Goal: Information Seeking & Learning: Learn about a topic

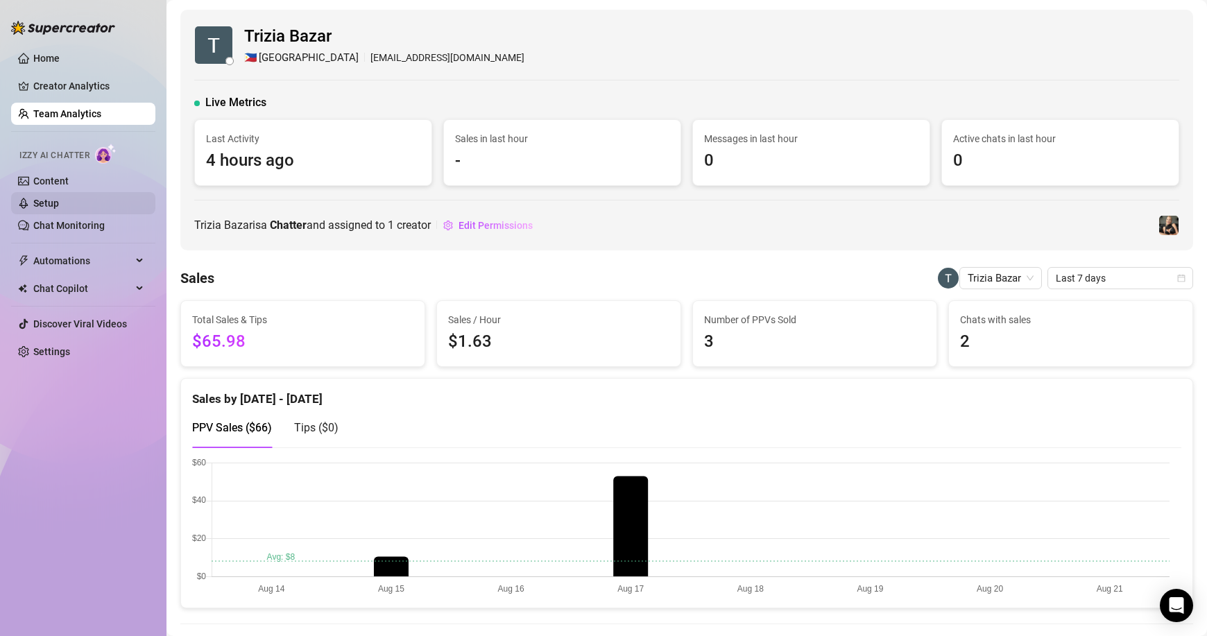
click at [53, 203] on link "Setup" at bounding box center [46, 203] width 26 height 11
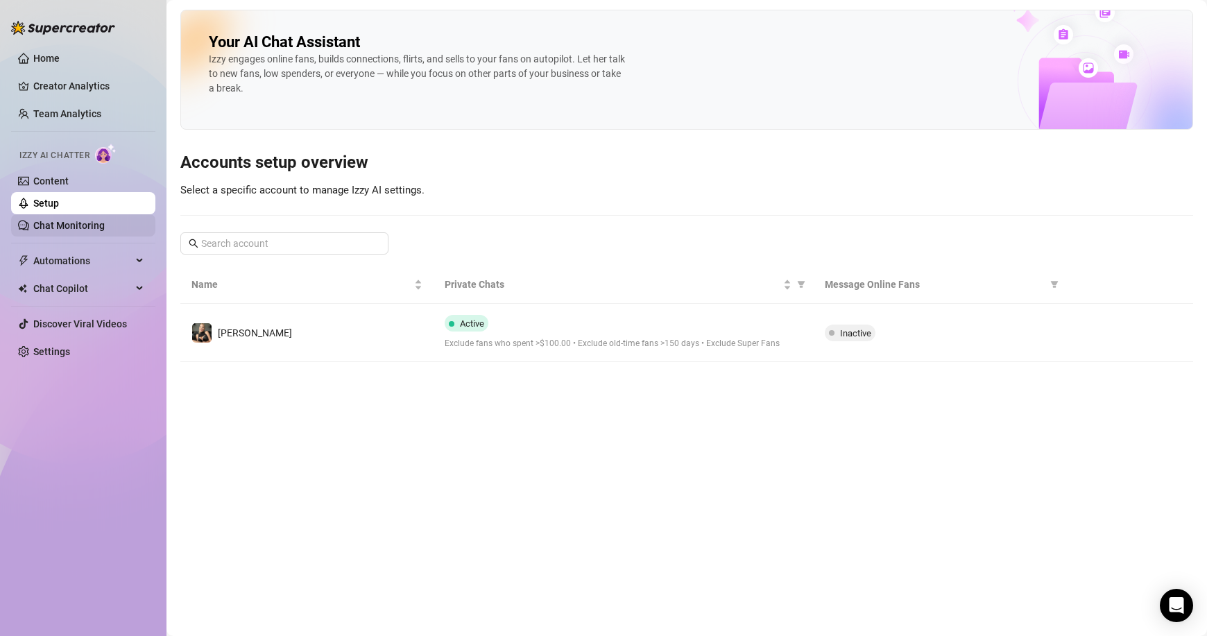
click at [56, 225] on link "Chat Monitoring" at bounding box center [68, 225] width 71 height 11
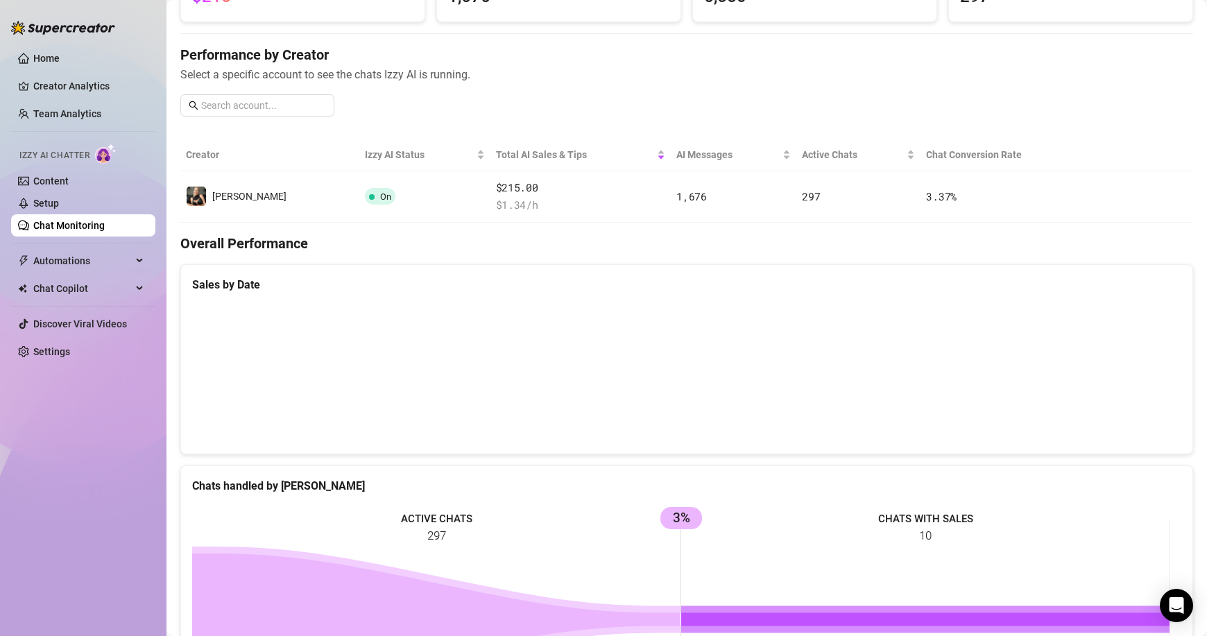
scroll to position [67, 0]
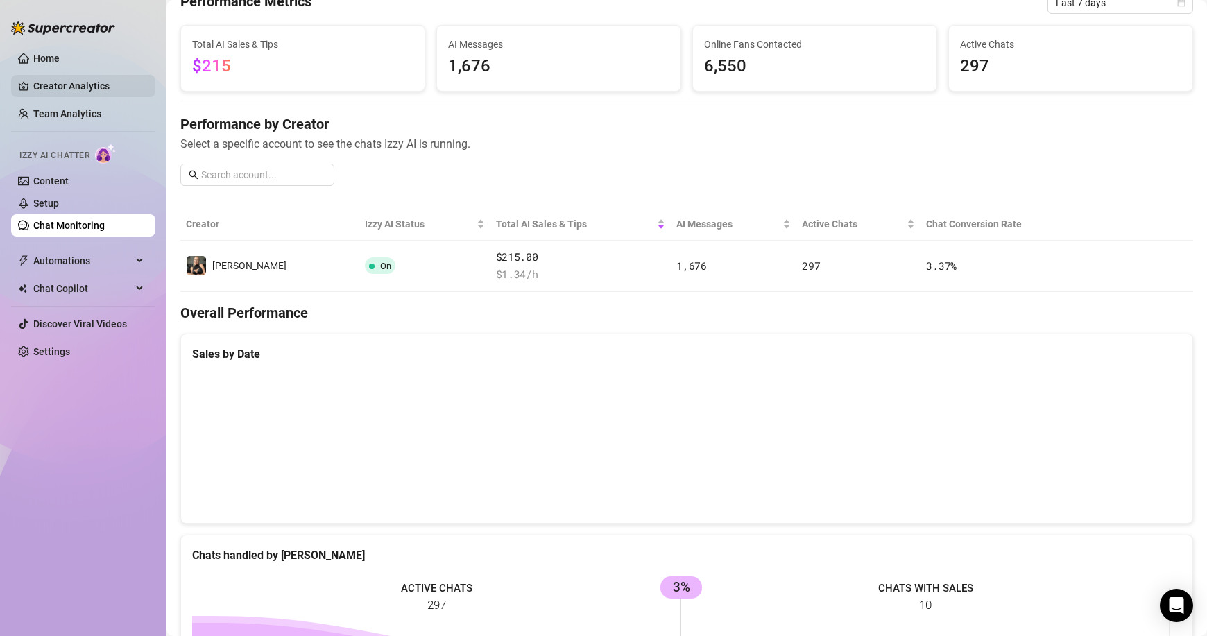
click at [56, 78] on link "Creator Analytics" at bounding box center [88, 86] width 111 height 22
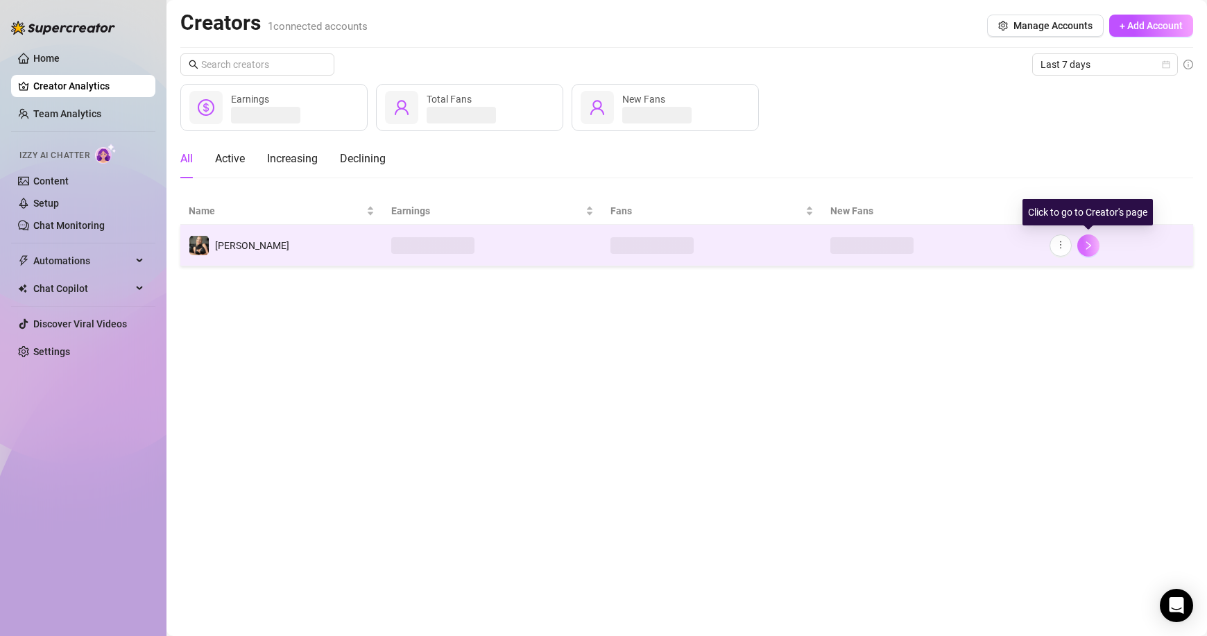
click at [1092, 248] on icon "right" at bounding box center [1089, 246] width 10 height 10
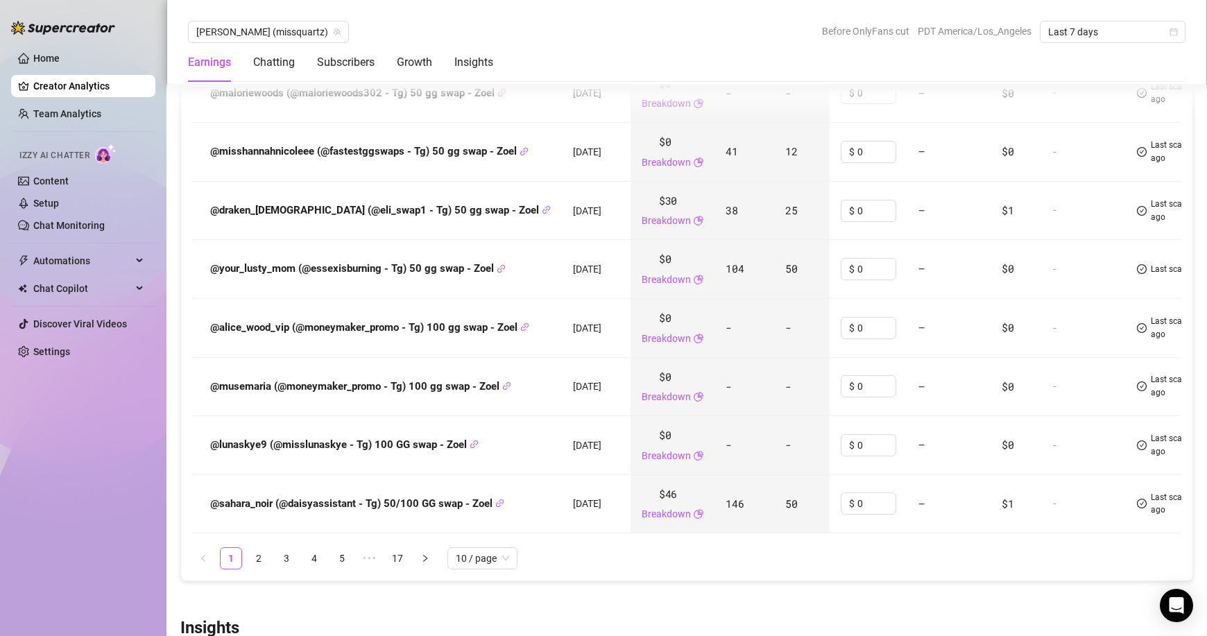
scroll to position [1971, 0]
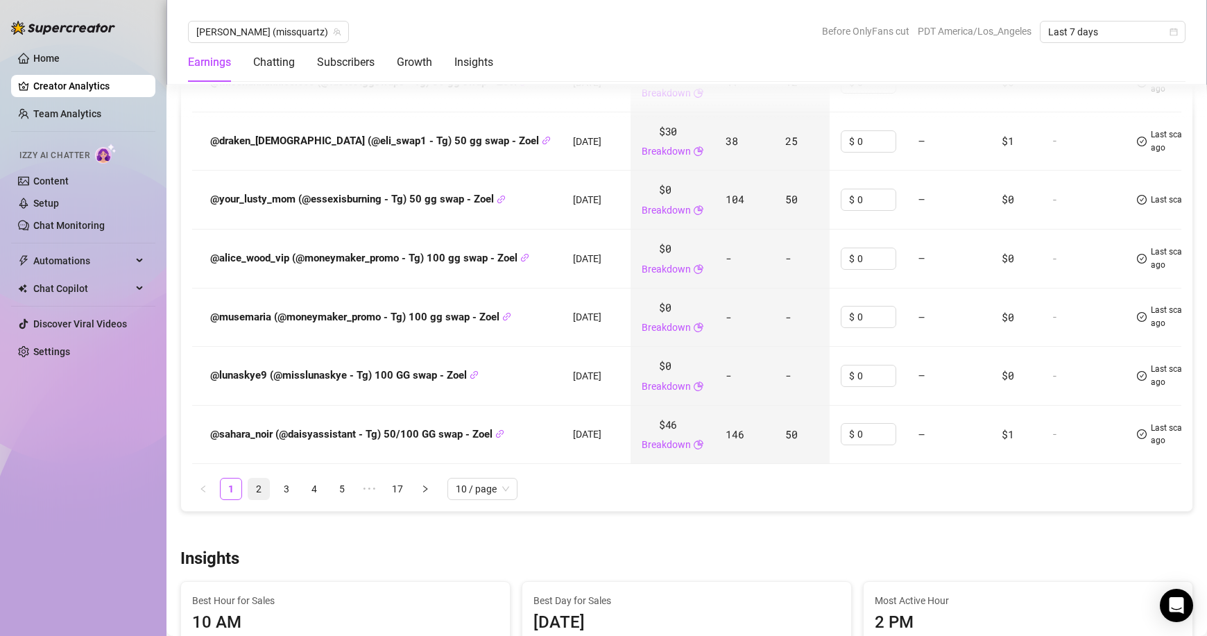
click at [259, 500] on link "2" at bounding box center [258, 489] width 21 height 21
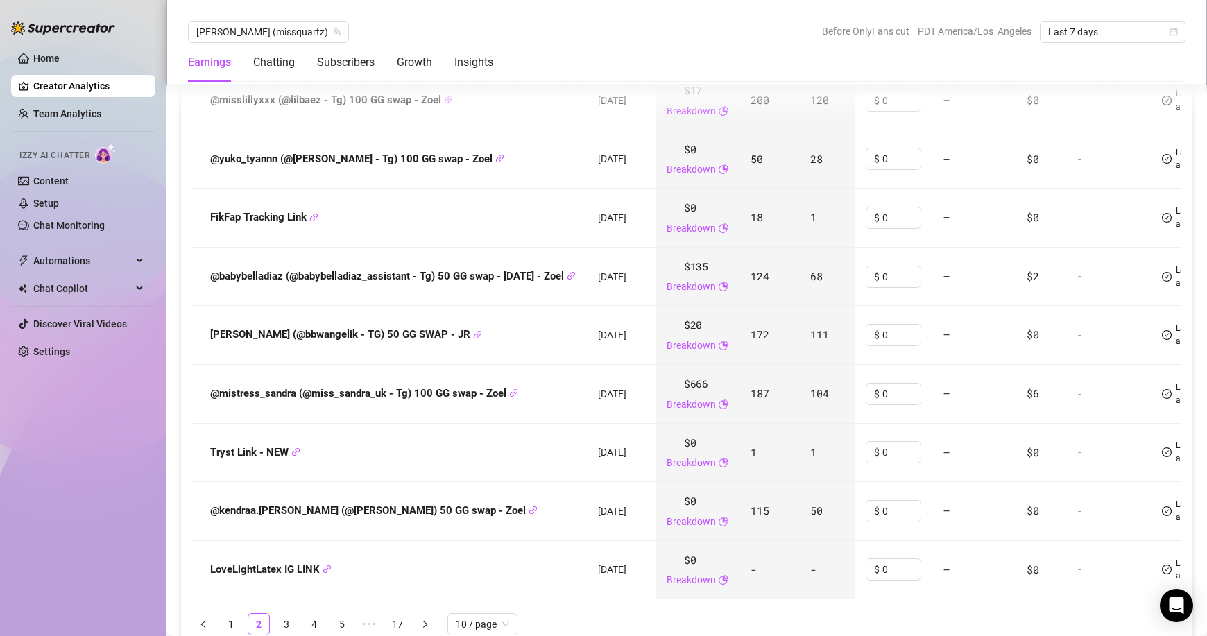
scroll to position [1905, 0]
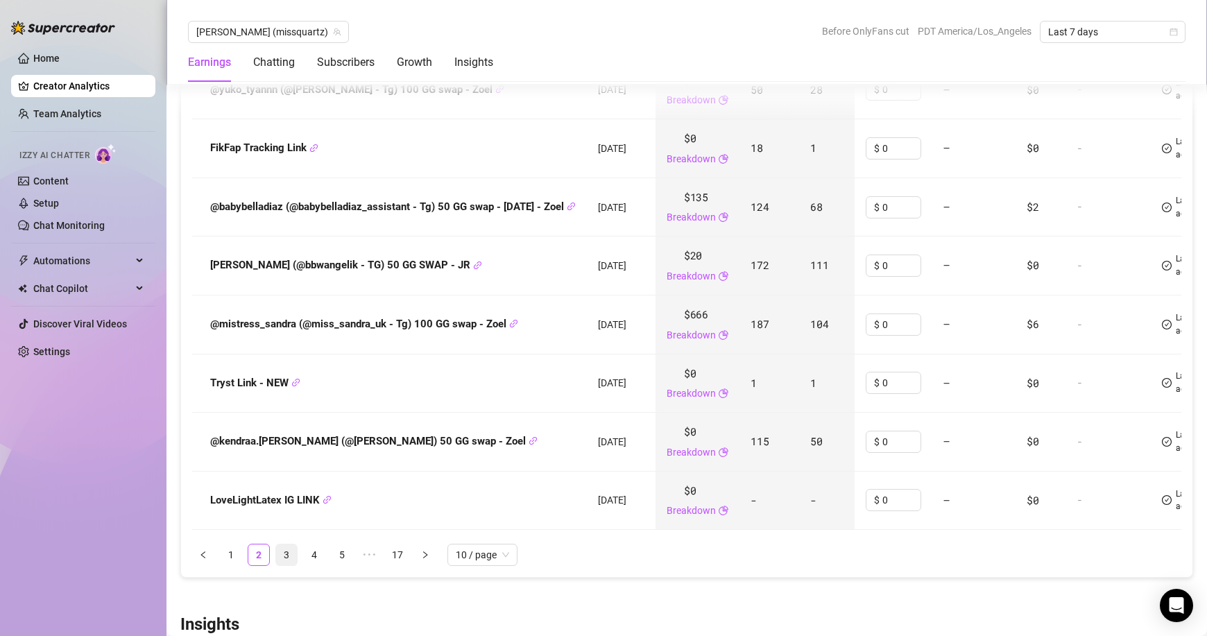
click at [285, 565] on link "3" at bounding box center [286, 555] width 21 height 21
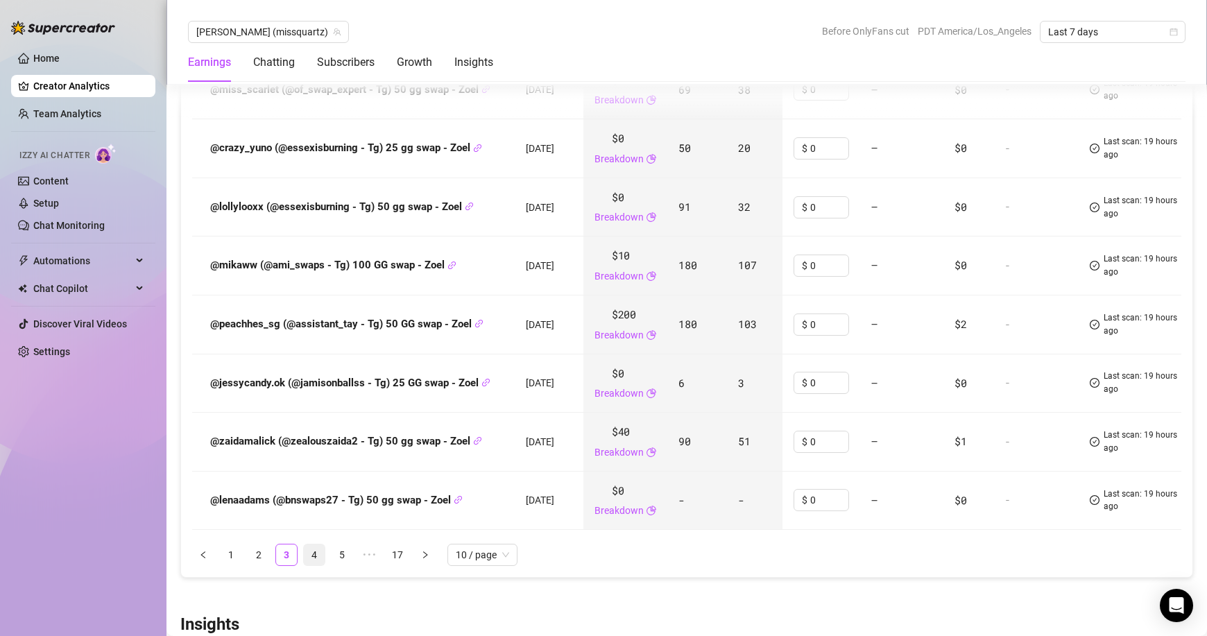
click at [314, 564] on link "4" at bounding box center [314, 555] width 21 height 21
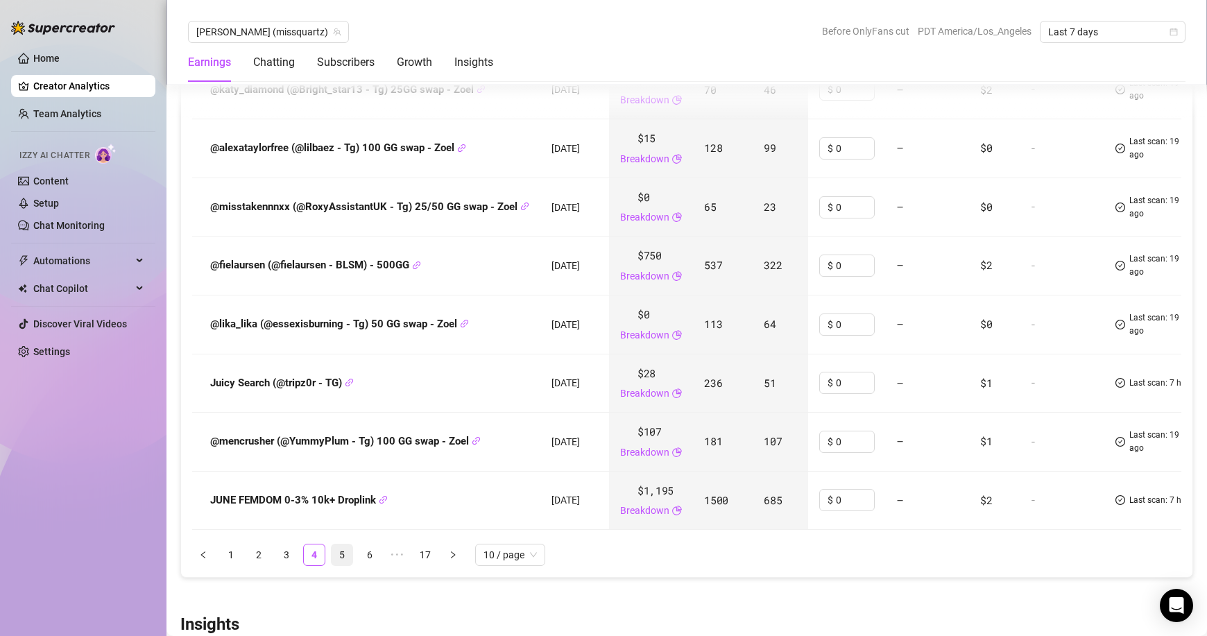
click at [343, 565] on link "5" at bounding box center [342, 555] width 21 height 21
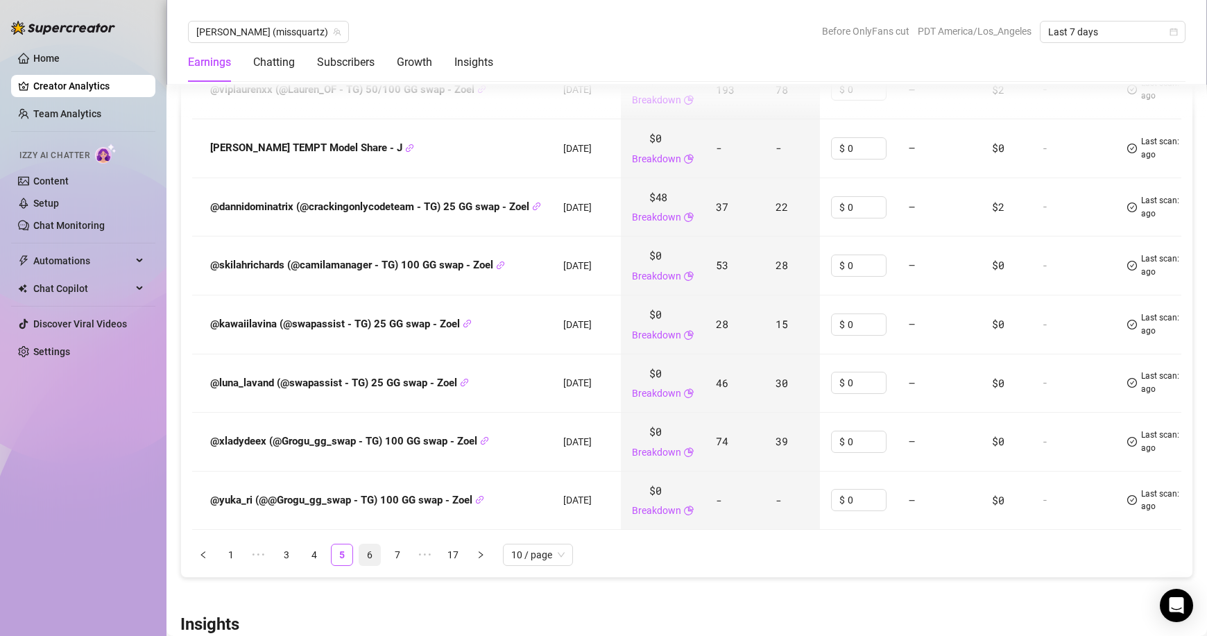
click at [369, 565] on link "6" at bounding box center [369, 555] width 21 height 21
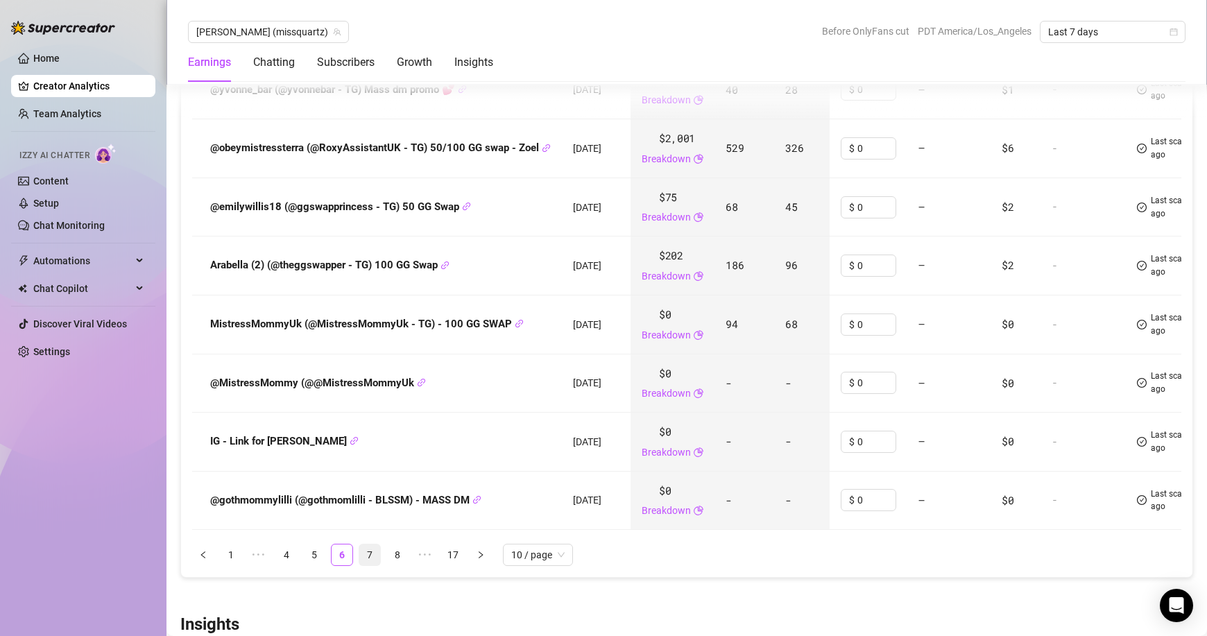
click at [373, 565] on link "7" at bounding box center [369, 555] width 21 height 21
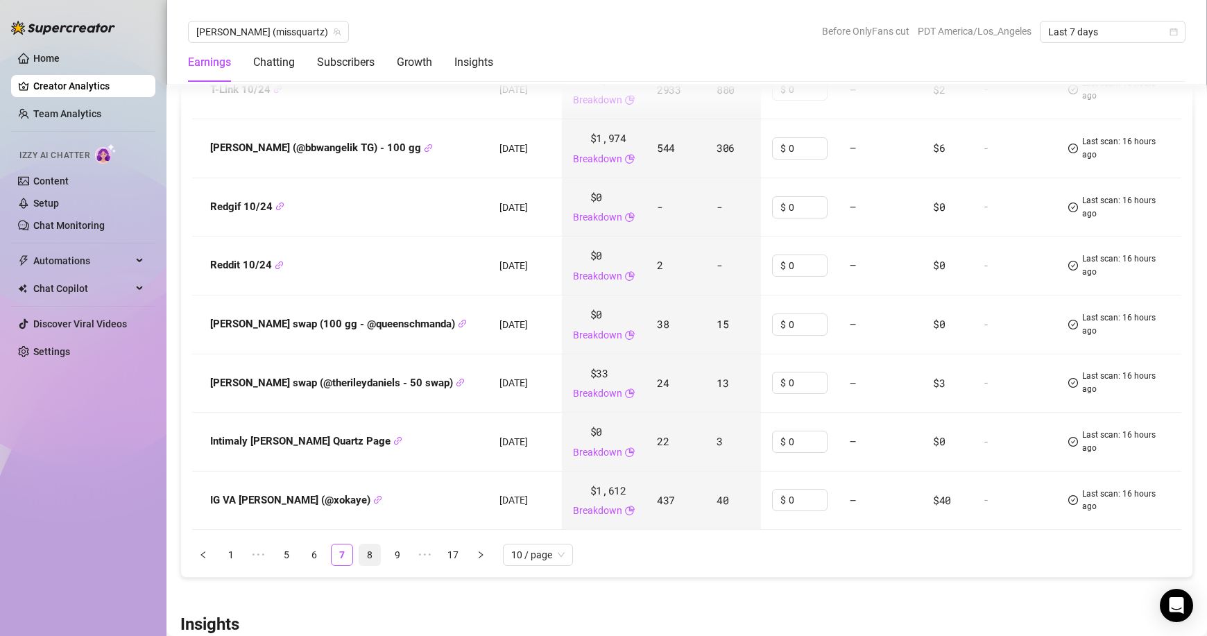
click at [368, 555] on link "8" at bounding box center [369, 555] width 21 height 21
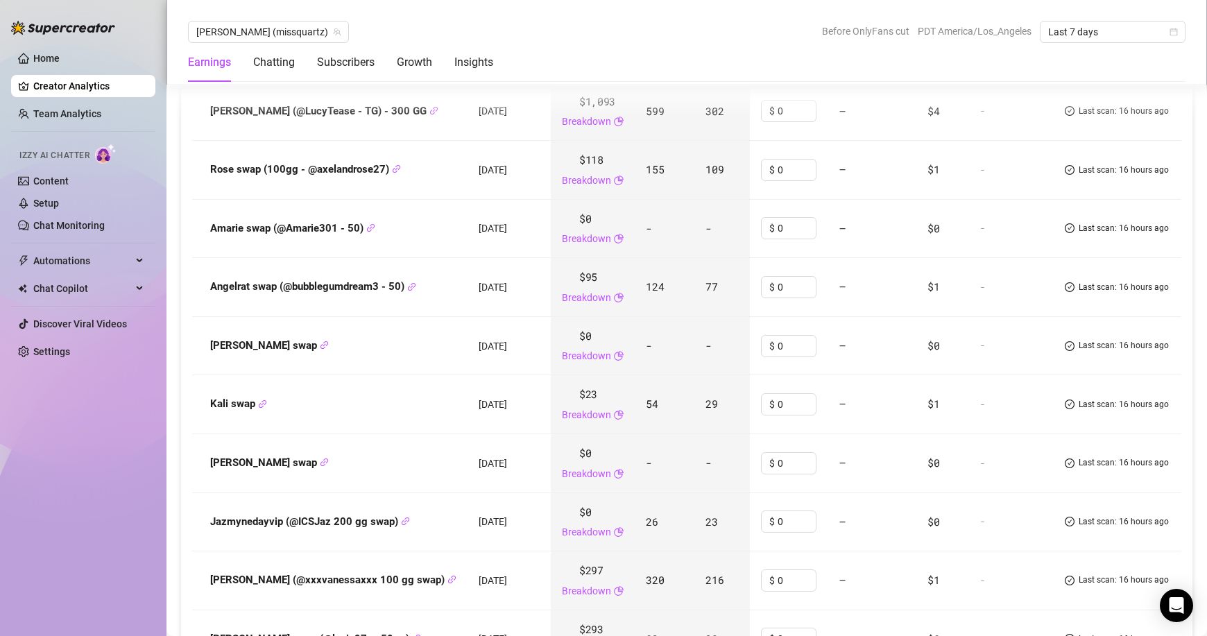
scroll to position [1836, 0]
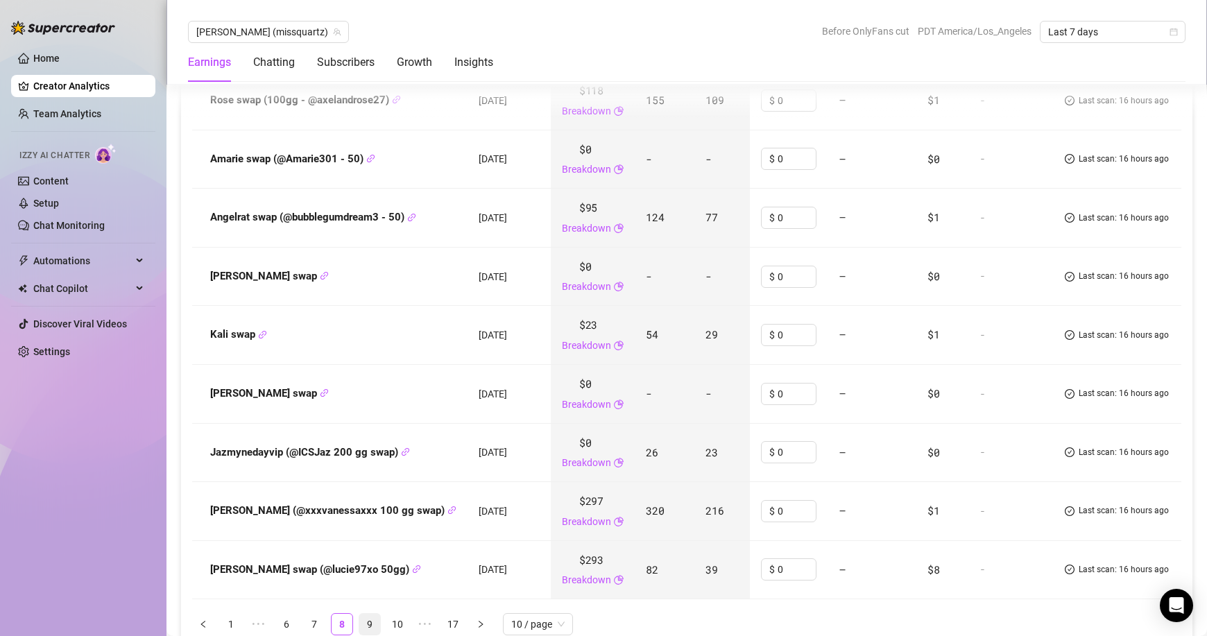
click at [368, 614] on link "9" at bounding box center [369, 624] width 21 height 21
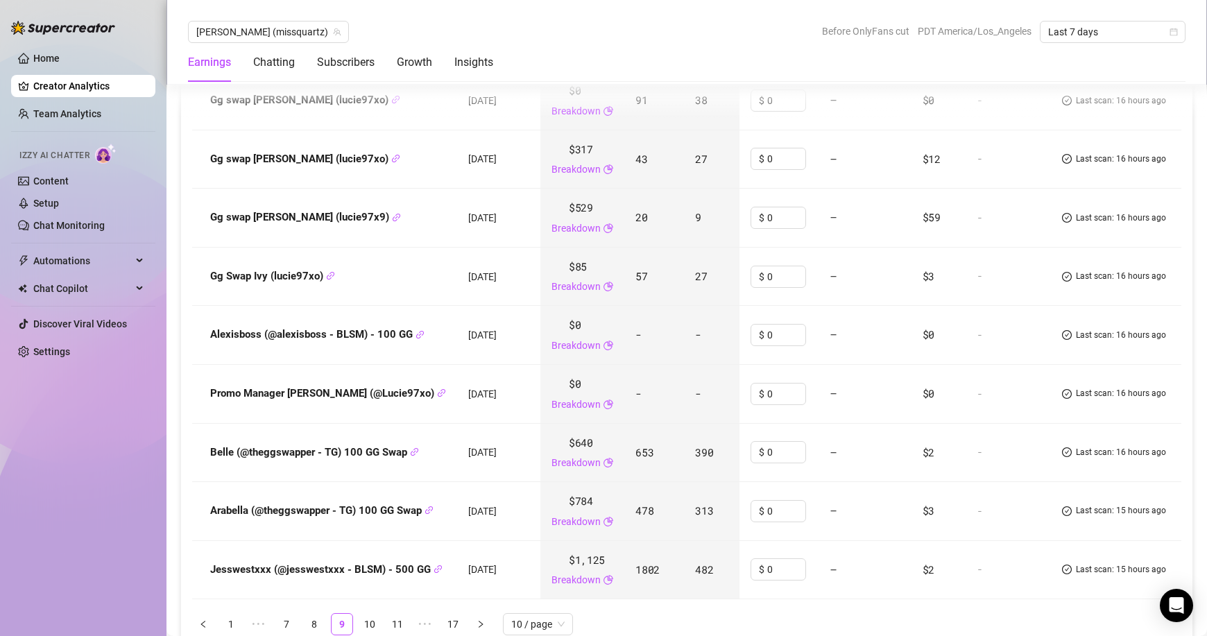
scroll to position [1905, 0]
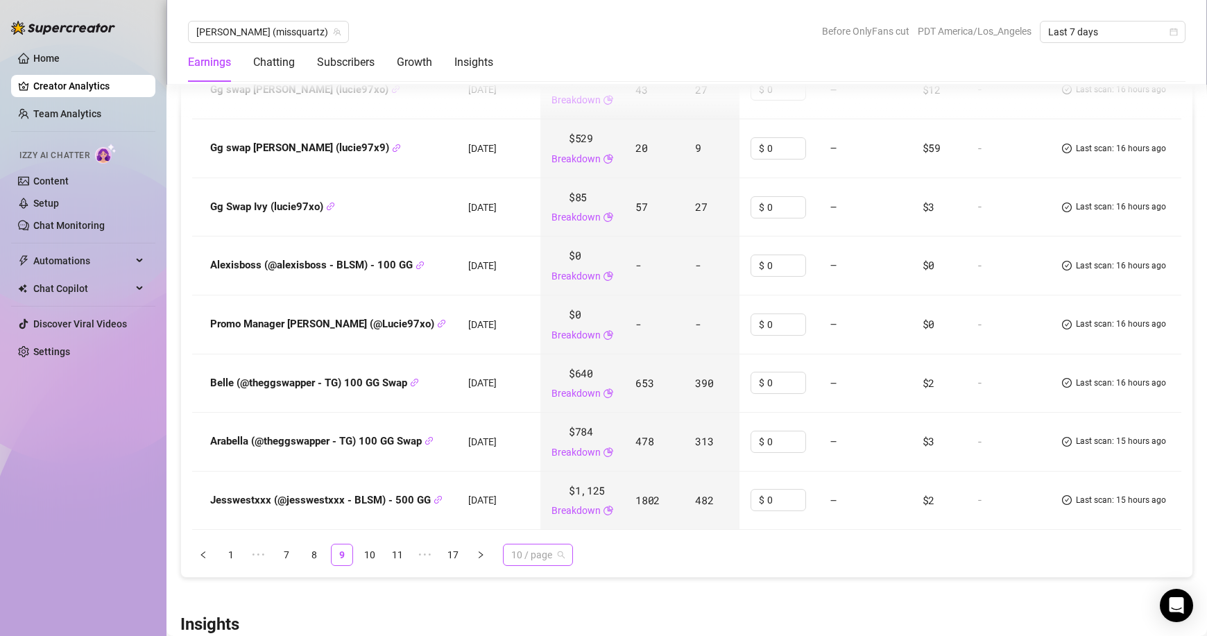
click at [521, 545] on span "10 / page" at bounding box center [537, 555] width 53 height 21
click at [535, 520] on div "100 / page" at bounding box center [538, 527] width 48 height 15
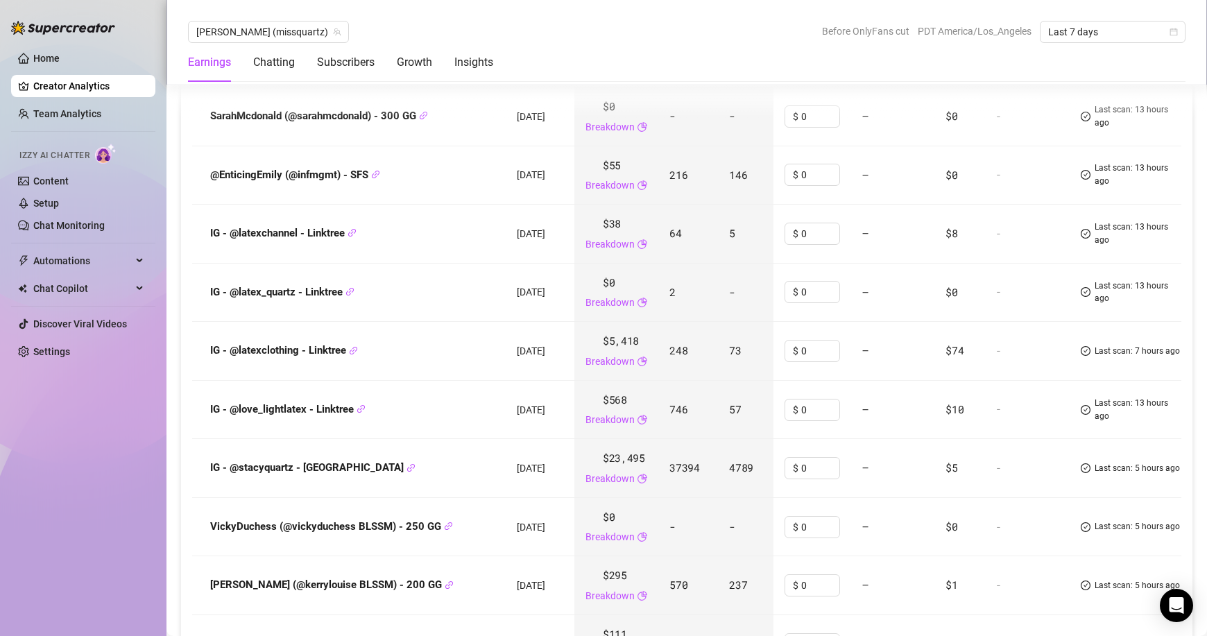
scroll to position [2183, 0]
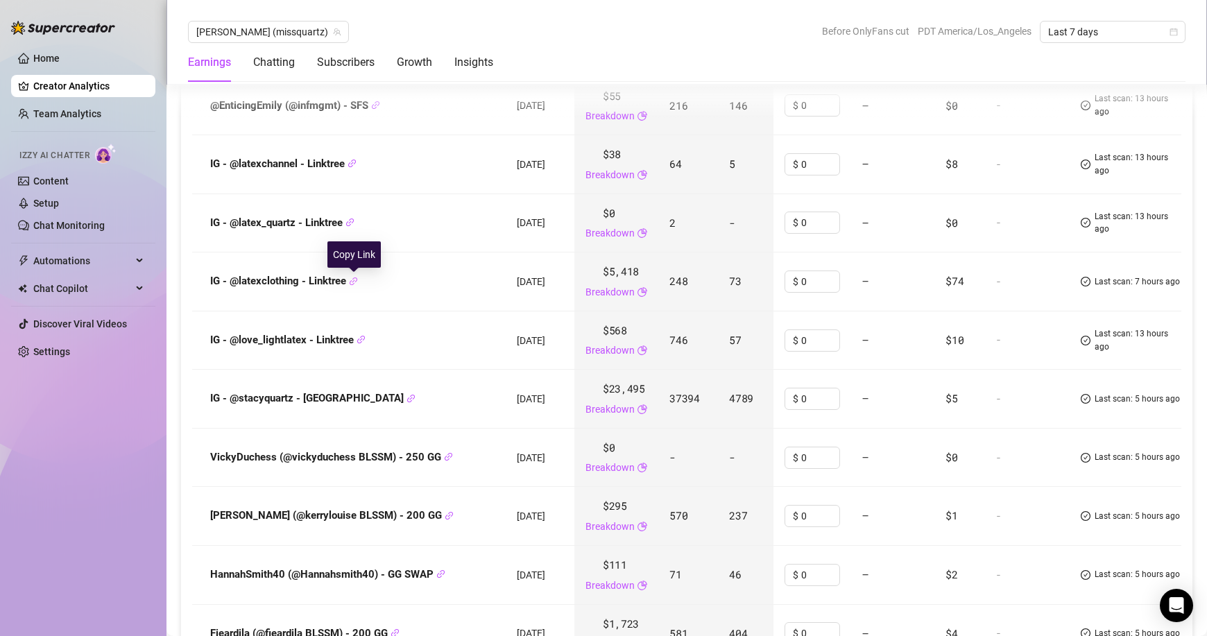
click at [354, 282] on icon "link" at bounding box center [354, 281] width 8 height 8
